Goal: Navigation & Orientation: Find specific page/section

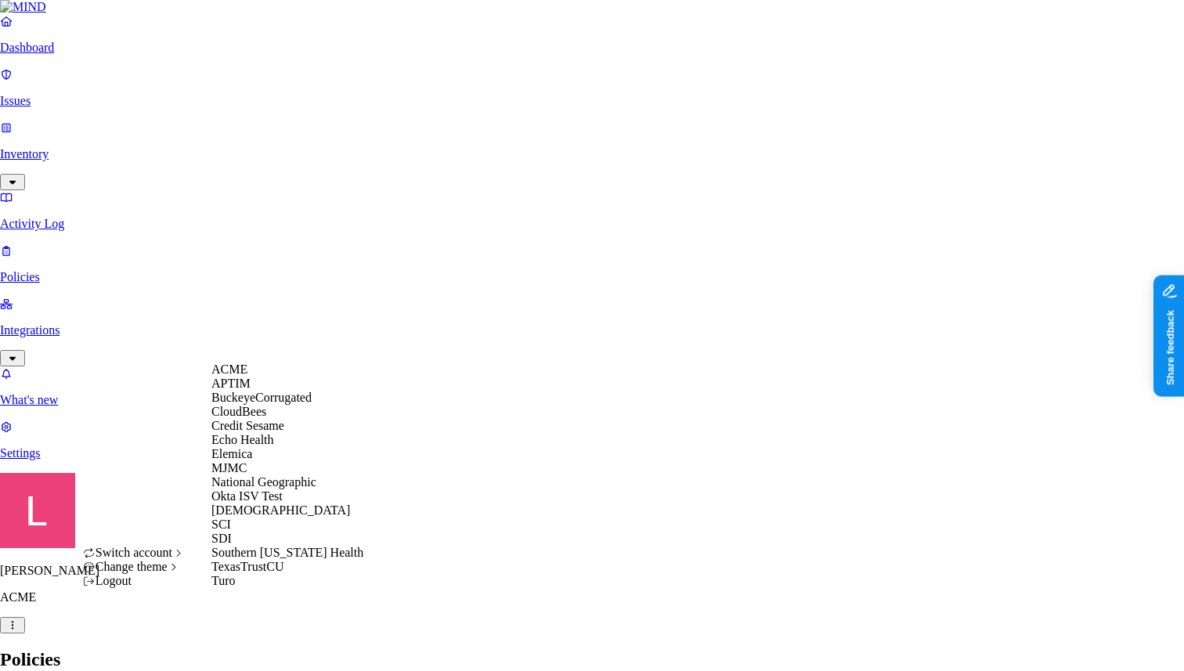
click at [282, 475] on div "MJMC" at bounding box center [287, 468] width 152 height 14
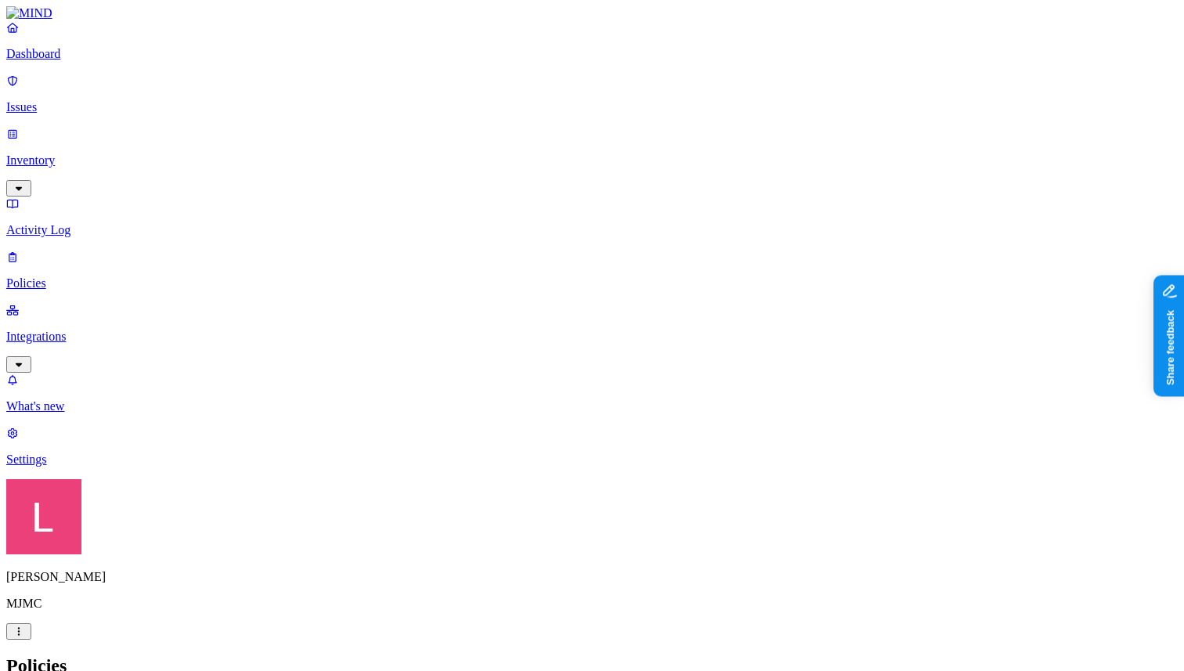
click at [82, 61] on p "Dashboard" at bounding box center [591, 54] width 1171 height 14
click at [103, 330] on p "Integrations" at bounding box center [591, 337] width 1171 height 14
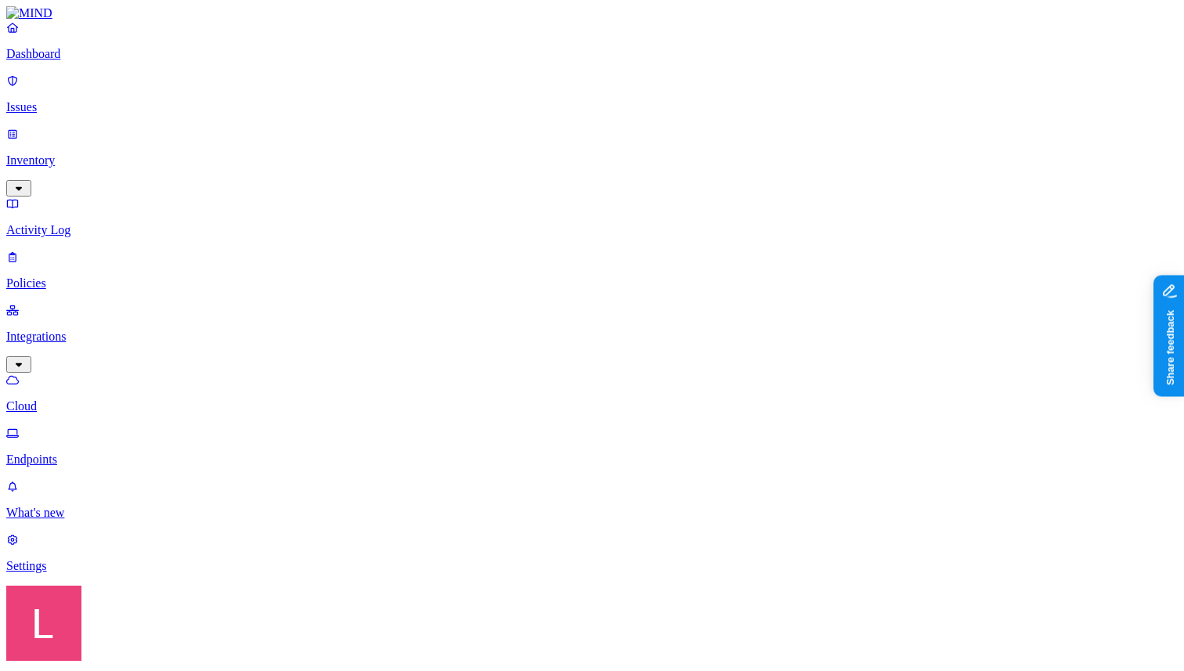
click at [85, 426] on link "Endpoints" at bounding box center [591, 446] width 1171 height 41
click at [83, 276] on p "Policies" at bounding box center [591, 283] width 1171 height 14
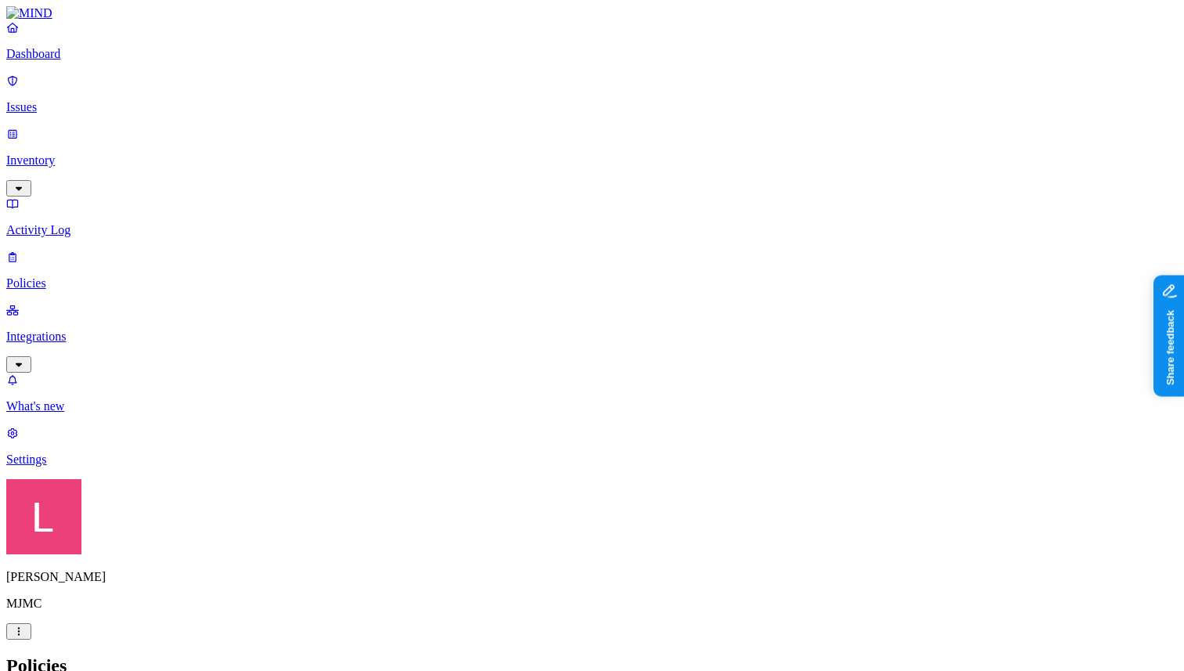
drag, startPoint x: 428, startPoint y: 91, endPoint x: 611, endPoint y: 96, distance: 182.5
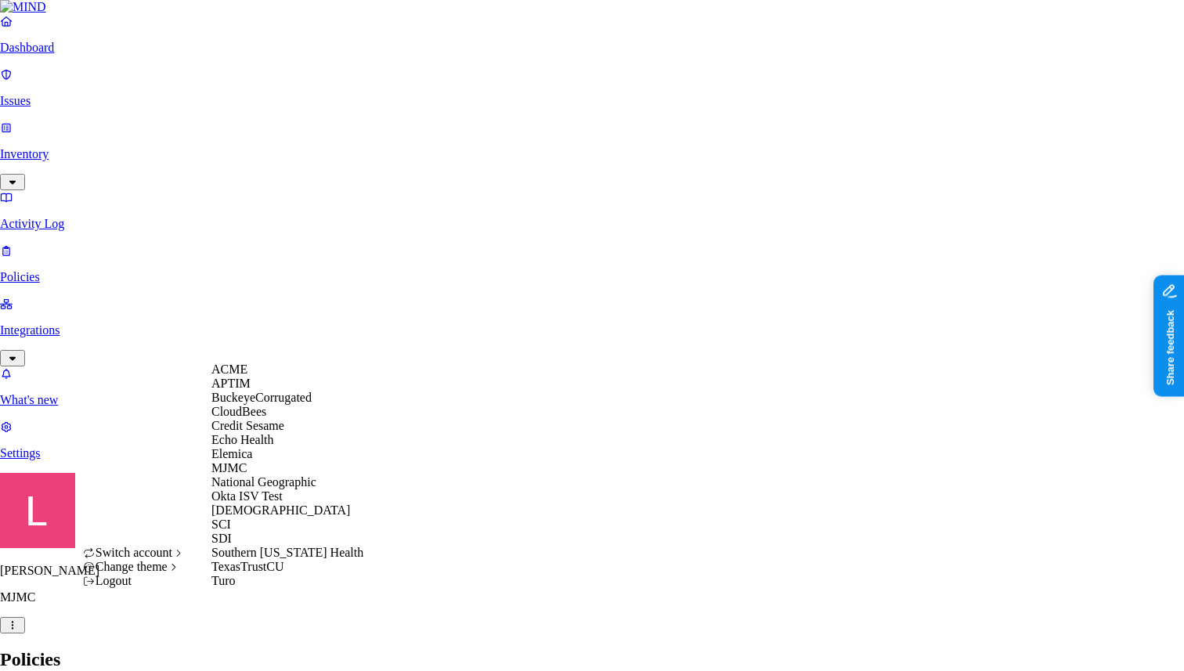
click at [282, 489] on span "National Geographic" at bounding box center [263, 481] width 105 height 13
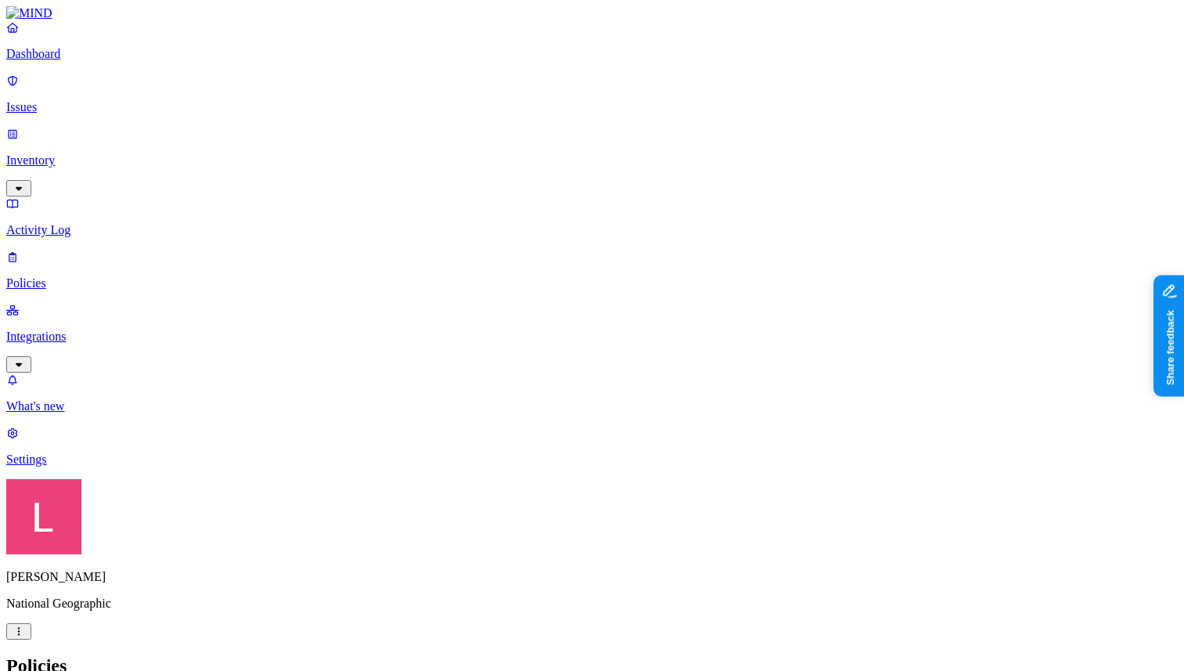
click at [85, 61] on p "Dashboard" at bounding box center [591, 54] width 1171 height 14
click at [107, 88] on link "Issues" at bounding box center [591, 94] width 1171 height 41
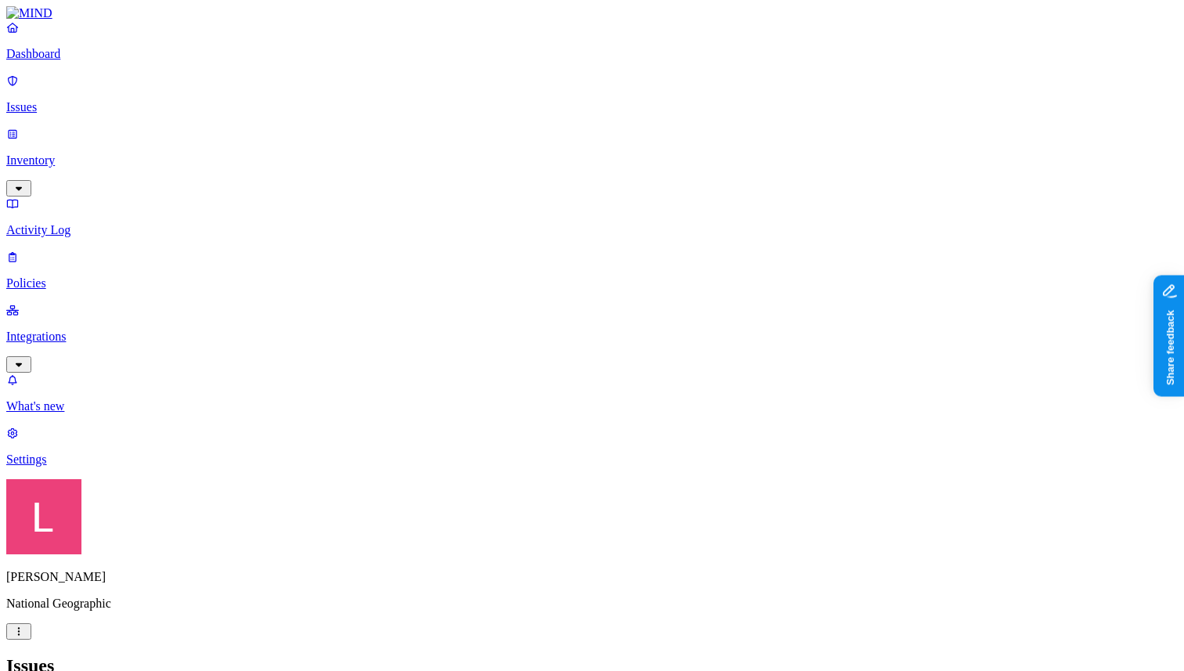
click at [116, 153] on p "Inventory" at bounding box center [591, 160] width 1171 height 14
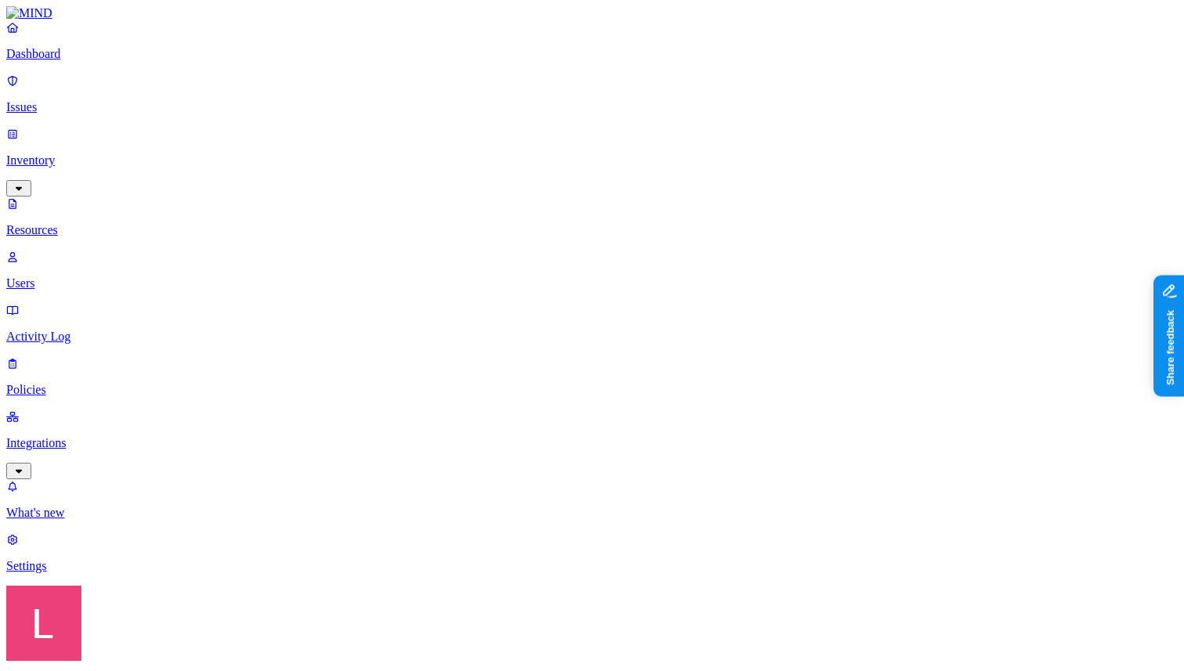
click at [467, 131] on button "button" at bounding box center [473, 133] width 13 height 5
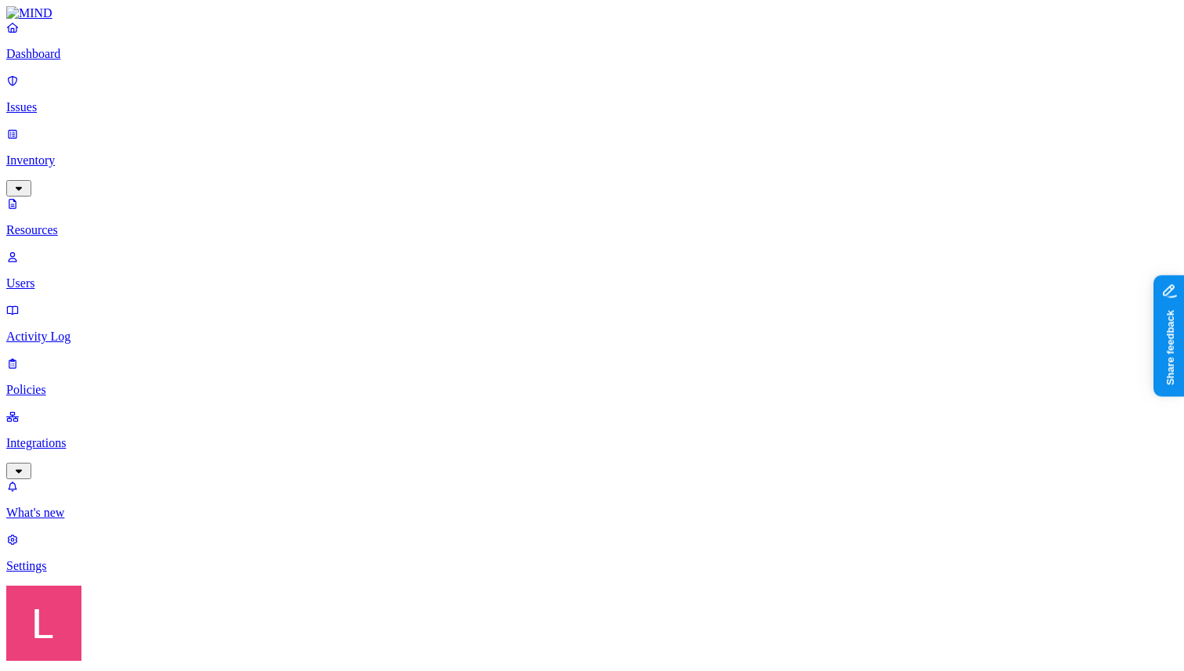
click at [124, 250] on link "Users" at bounding box center [591, 270] width 1171 height 41
